Goal: Navigation & Orientation: Find specific page/section

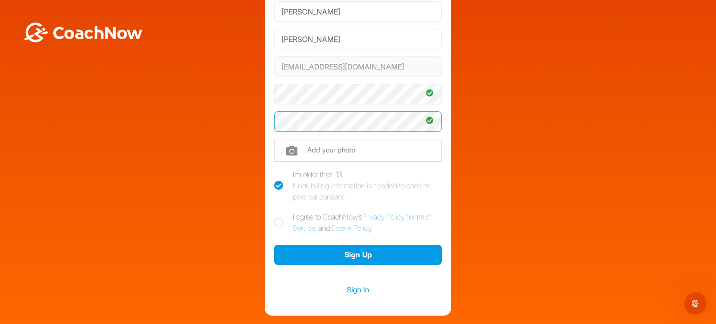
scroll to position [124, 0]
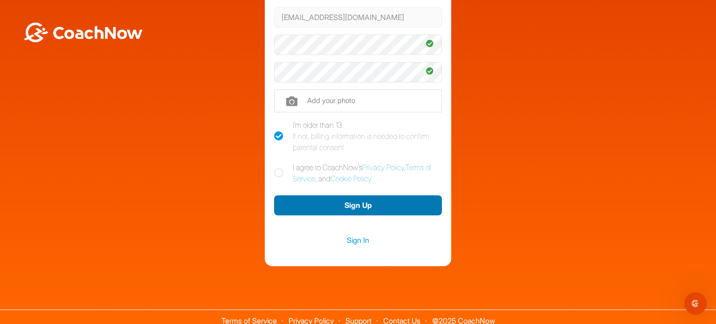
click at [341, 207] on button "Sign Up" at bounding box center [358, 205] width 168 height 20
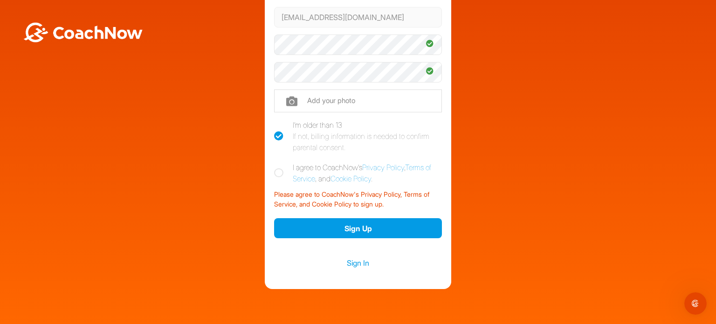
click at [275, 173] on icon at bounding box center [278, 172] width 9 height 9
click at [275, 168] on input "I agree to CoachNow's Privacy Policy , Terms of Service , and Cookie Policy ." at bounding box center [277, 165] width 6 height 6
checkbox input "true"
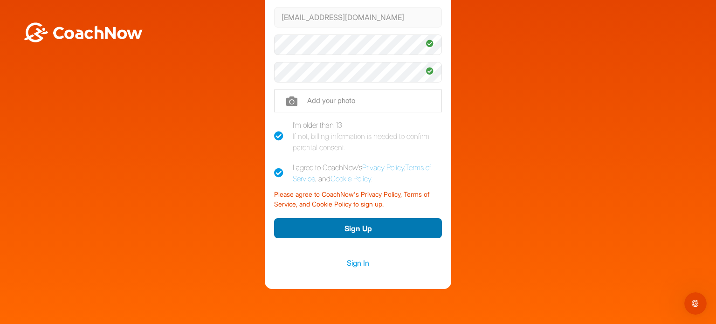
click at [356, 227] on button "Sign Up" at bounding box center [358, 228] width 168 height 20
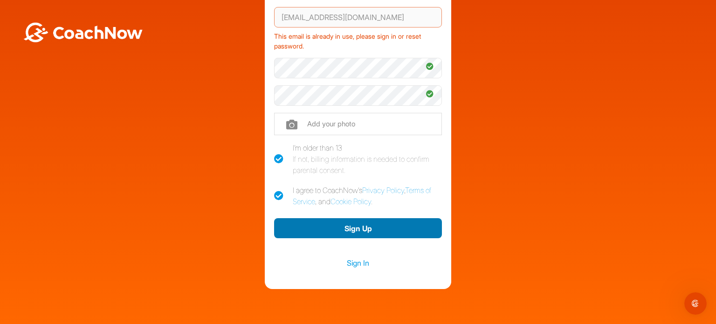
click at [356, 227] on button "Sign Up" at bounding box center [358, 228] width 168 height 20
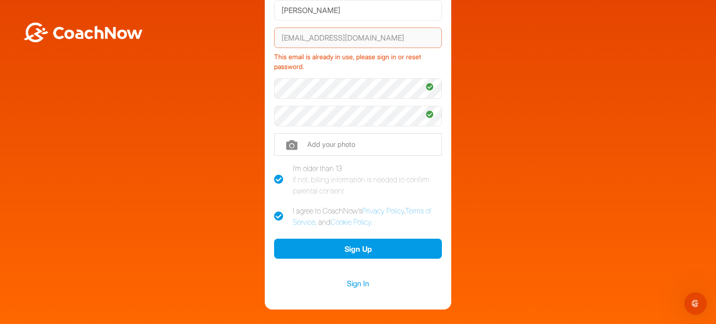
scroll to position [153, 0]
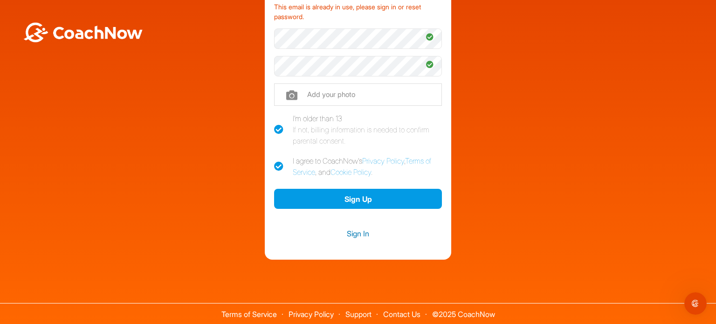
click at [352, 235] on link "Sign In" at bounding box center [358, 234] width 168 height 12
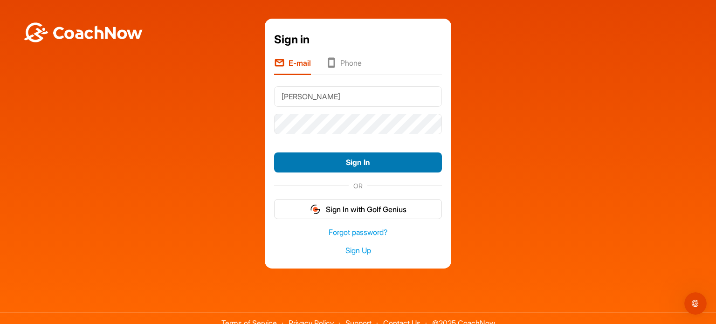
click at [326, 167] on button "Sign In" at bounding box center [358, 162] width 168 height 20
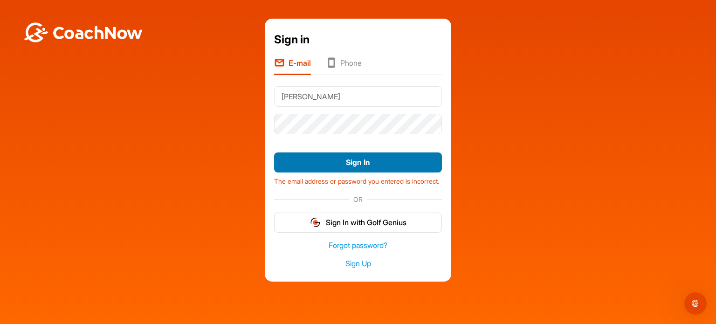
click at [338, 166] on button "Sign In" at bounding box center [358, 162] width 168 height 20
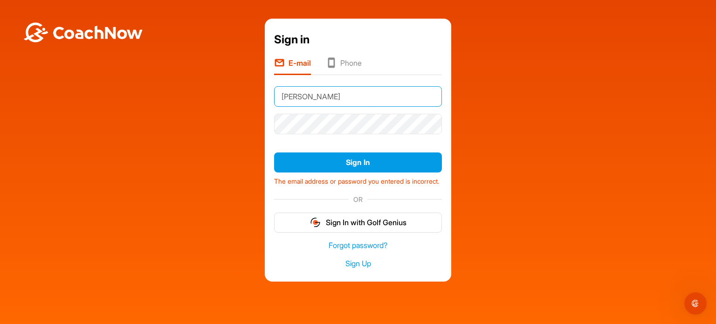
click at [290, 99] on input "Hibner" at bounding box center [358, 96] width 168 height 21
click at [289, 97] on input "Hibner" at bounding box center [358, 96] width 168 height 21
drag, startPoint x: 306, startPoint y: 97, endPoint x: 276, endPoint y: 99, distance: 30.4
click at [276, 99] on input "Hibner" at bounding box center [358, 96] width 168 height 21
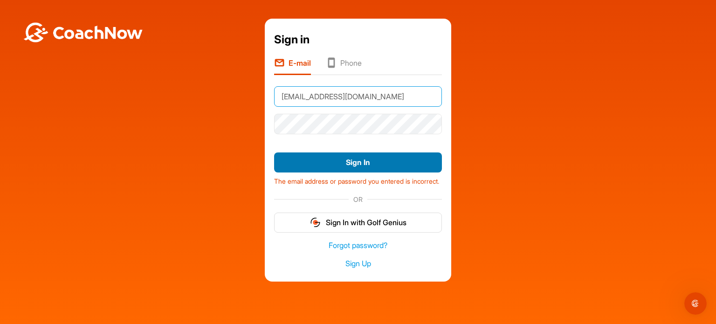
type input "[EMAIL_ADDRESS][DOMAIN_NAME]"
click at [340, 163] on button "Sign In" at bounding box center [358, 162] width 168 height 20
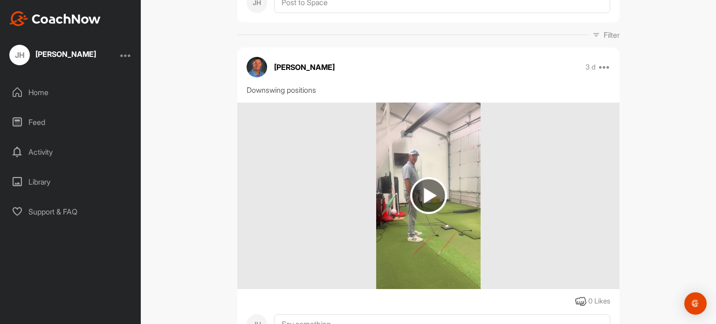
scroll to position [124, 0]
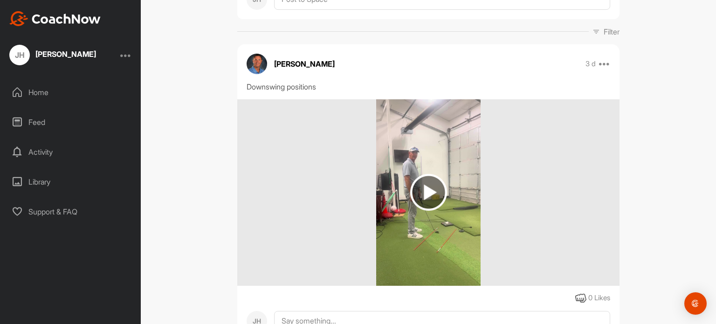
click at [428, 194] on img at bounding box center [428, 192] width 37 height 37
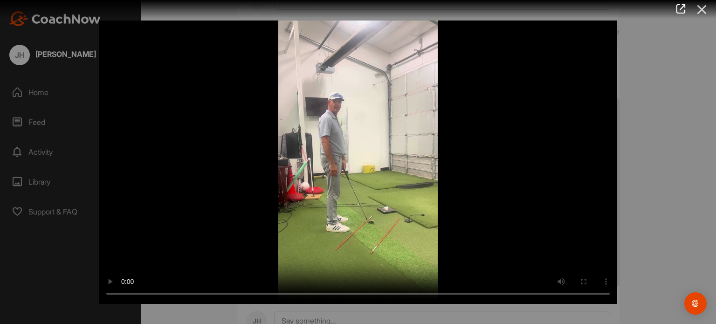
click at [704, 9] on icon at bounding box center [701, 9] width 21 height 17
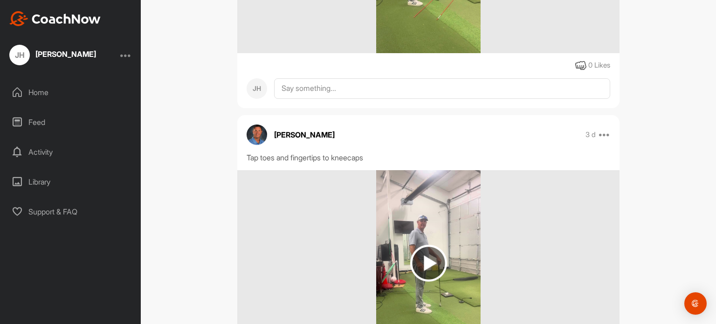
scroll to position [348, 0]
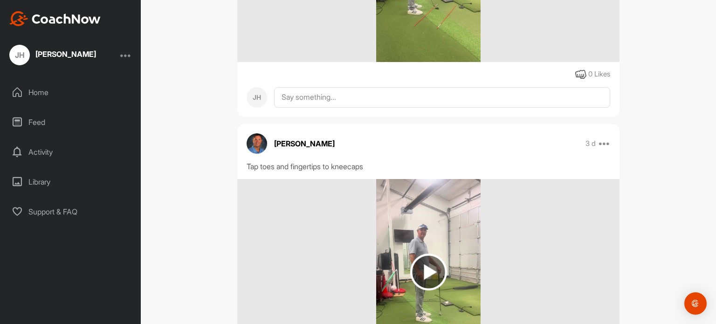
click at [38, 92] on div "Home" at bounding box center [70, 92] width 131 height 23
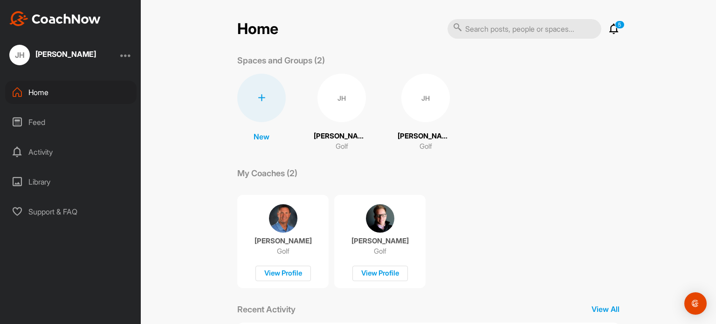
click at [37, 125] on div "Feed" at bounding box center [70, 121] width 131 height 23
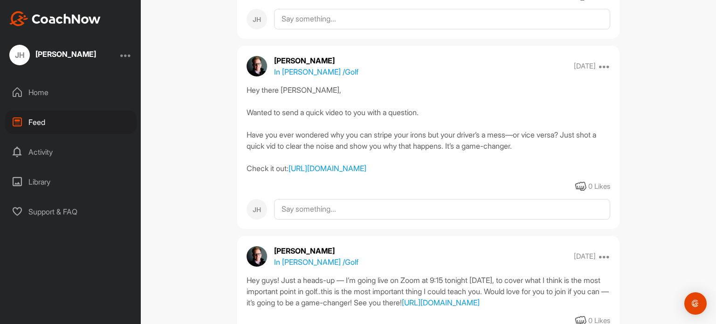
scroll to position [808, 0]
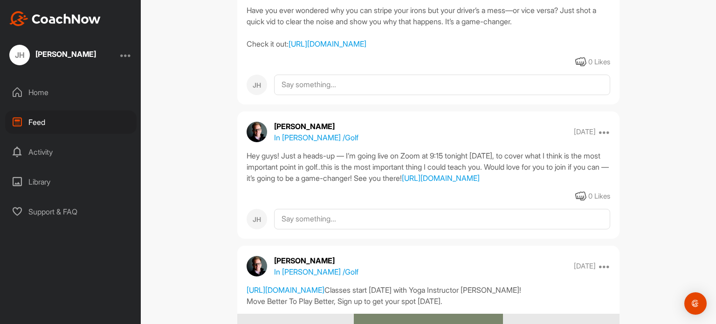
click at [35, 152] on div "Activity" at bounding box center [70, 151] width 131 height 23
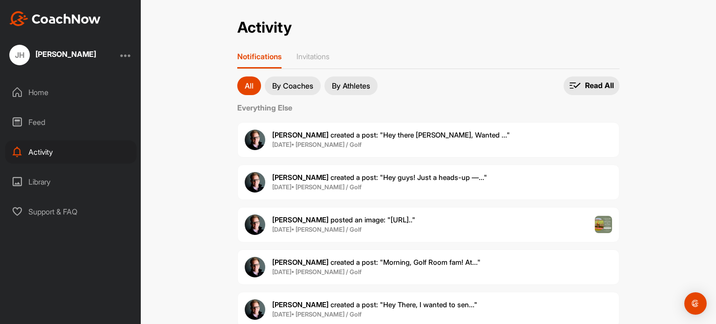
scroll to position [30, 0]
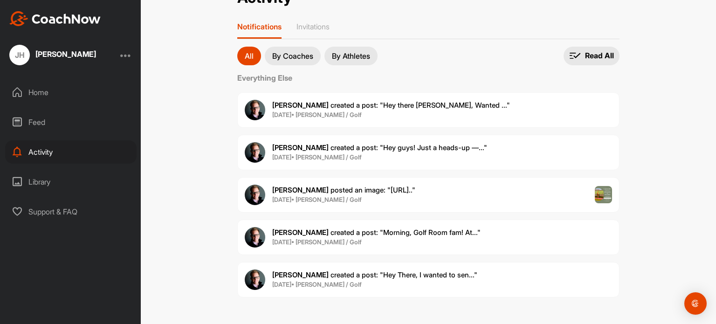
click at [39, 182] on div "Library" at bounding box center [70, 181] width 131 height 23
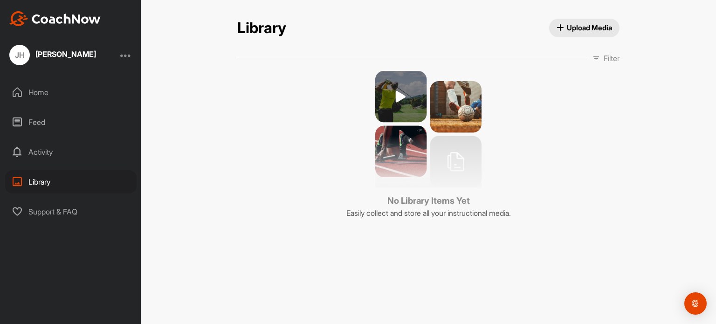
click at [53, 214] on div "Support & FAQ" at bounding box center [70, 211] width 131 height 23
click at [37, 93] on div "Home" at bounding box center [70, 92] width 131 height 23
